Goal: Check status

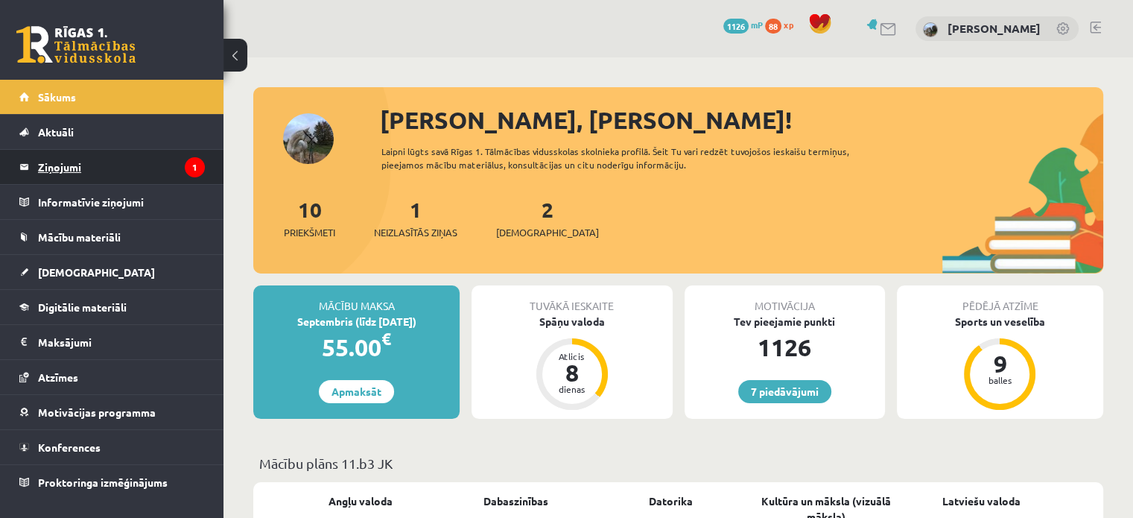
click at [55, 162] on legend "Ziņojumi 1" at bounding box center [121, 167] width 167 height 34
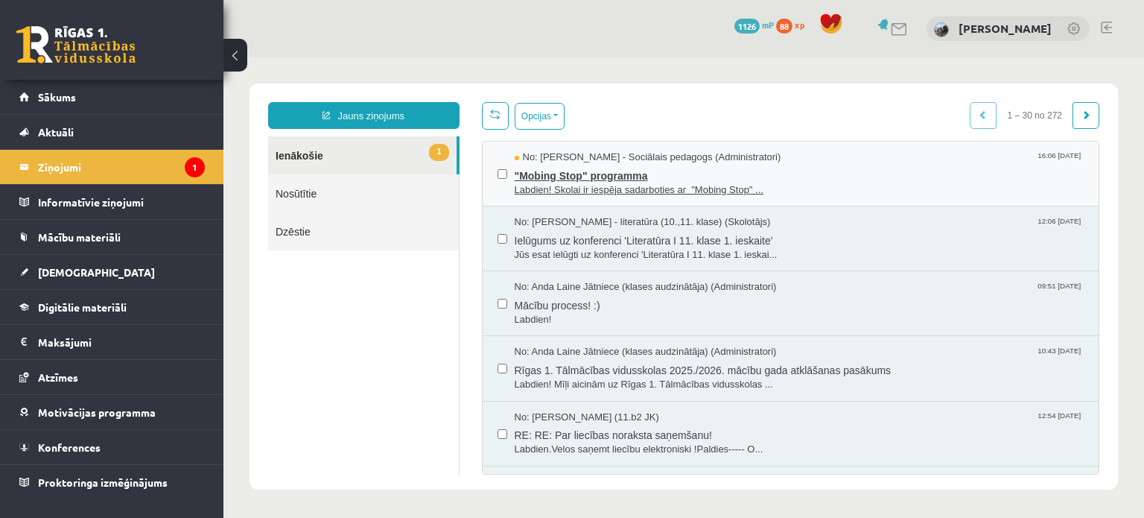
click at [577, 183] on span "Labdien! Skolai ir iespēja sadarboties ar "Mobing Stop" ..." at bounding box center [800, 190] width 570 height 14
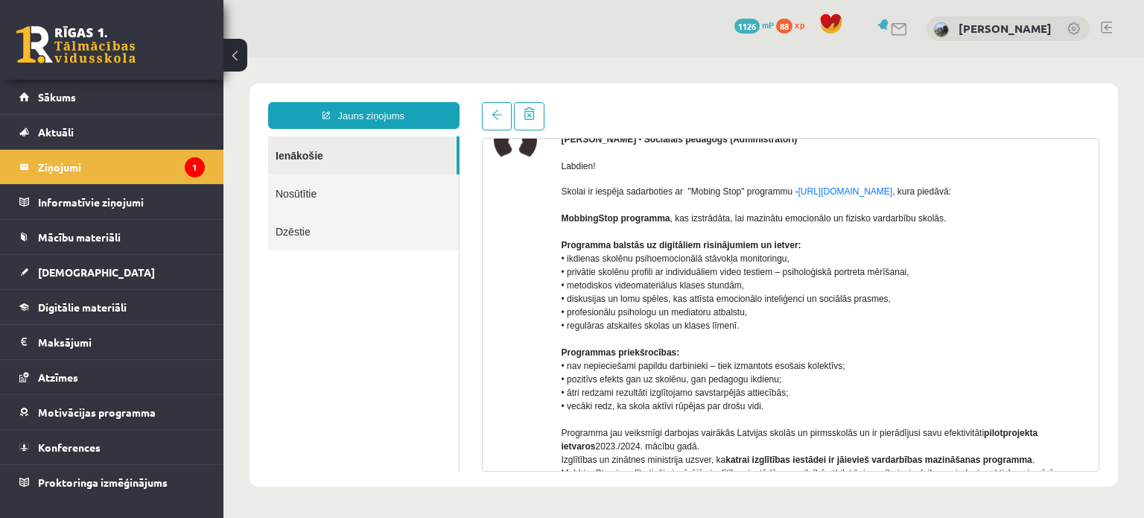
scroll to position [89, 0]
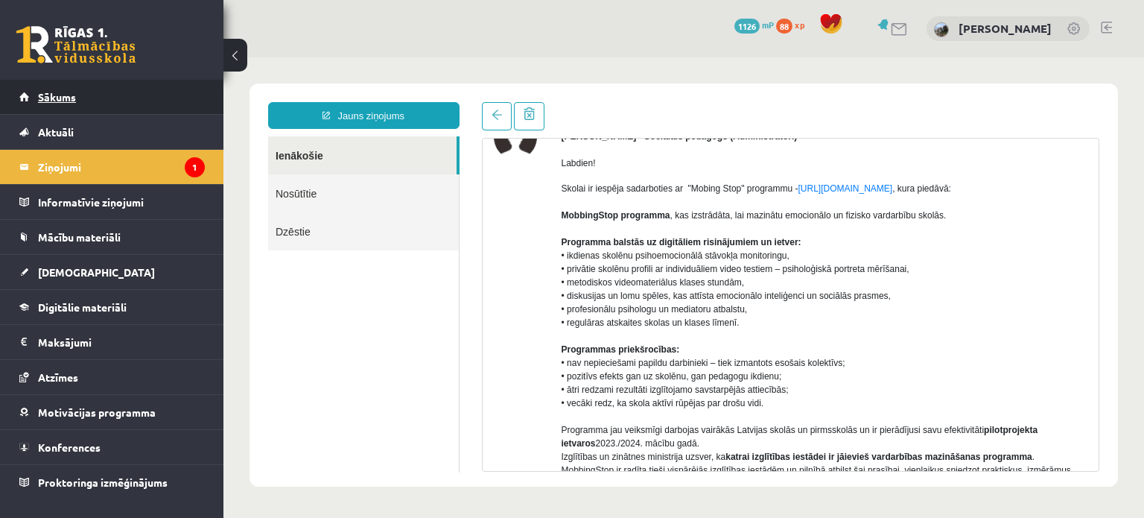
click at [48, 101] on span "Sākums" at bounding box center [57, 96] width 38 height 13
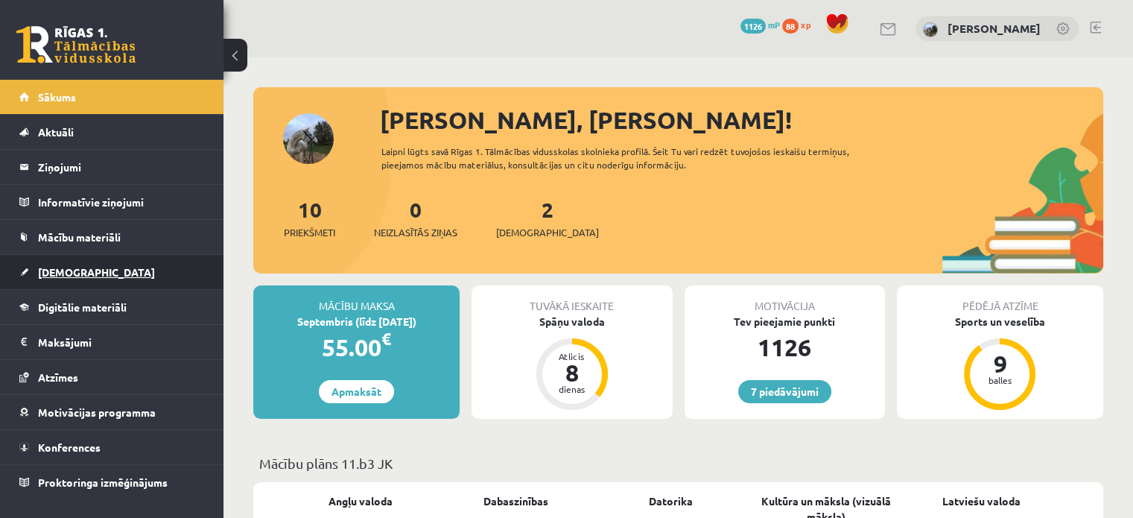
click at [69, 271] on span "[DEMOGRAPHIC_DATA]" at bounding box center [96, 271] width 117 height 13
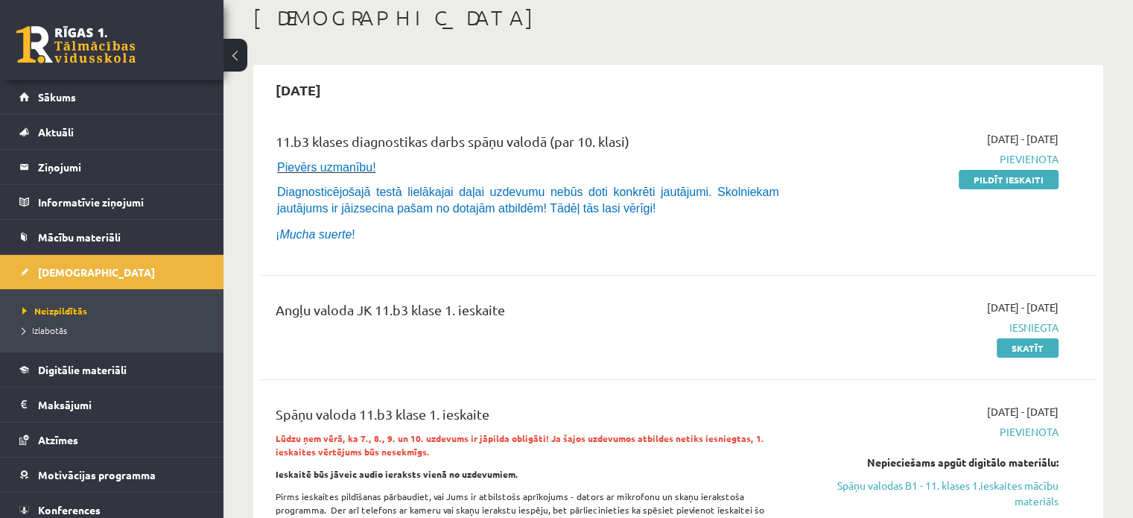
scroll to position [116, 0]
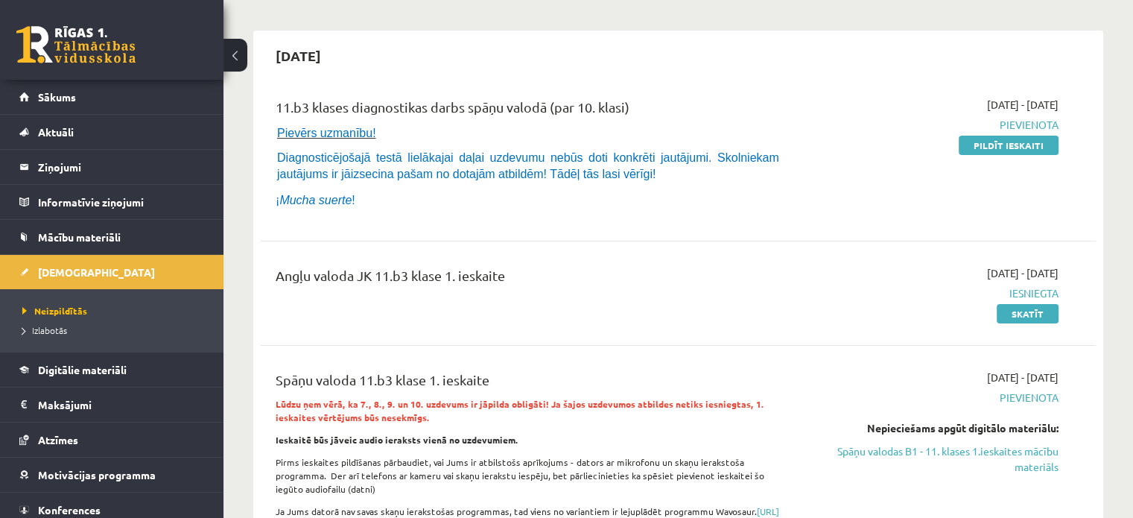
click at [900, 320] on div "[DATE] - [DATE] Iesniegta Skatīt" at bounding box center [936, 293] width 268 height 56
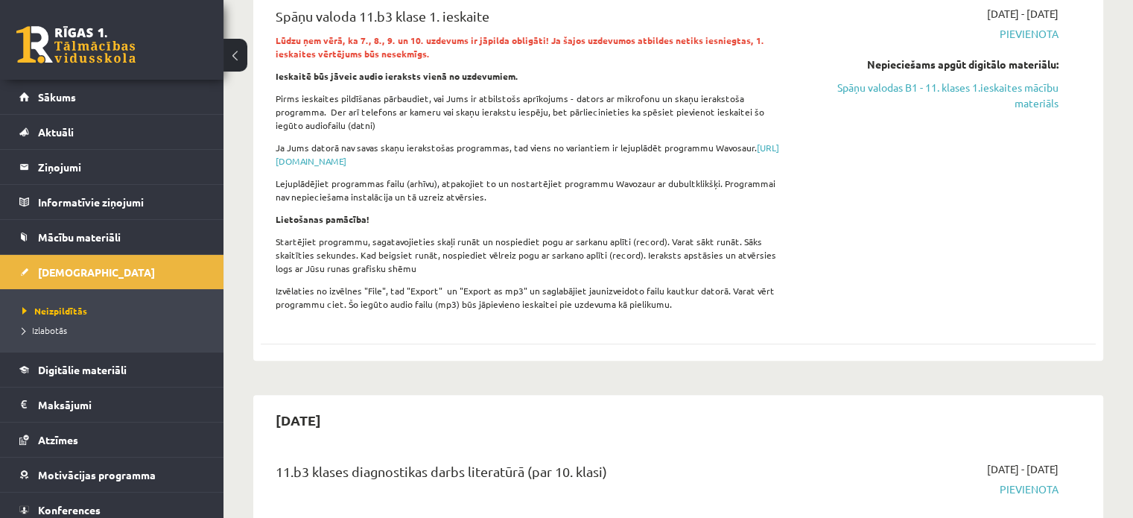
scroll to position [480, 0]
